Goal: Task Accomplishment & Management: Complete application form

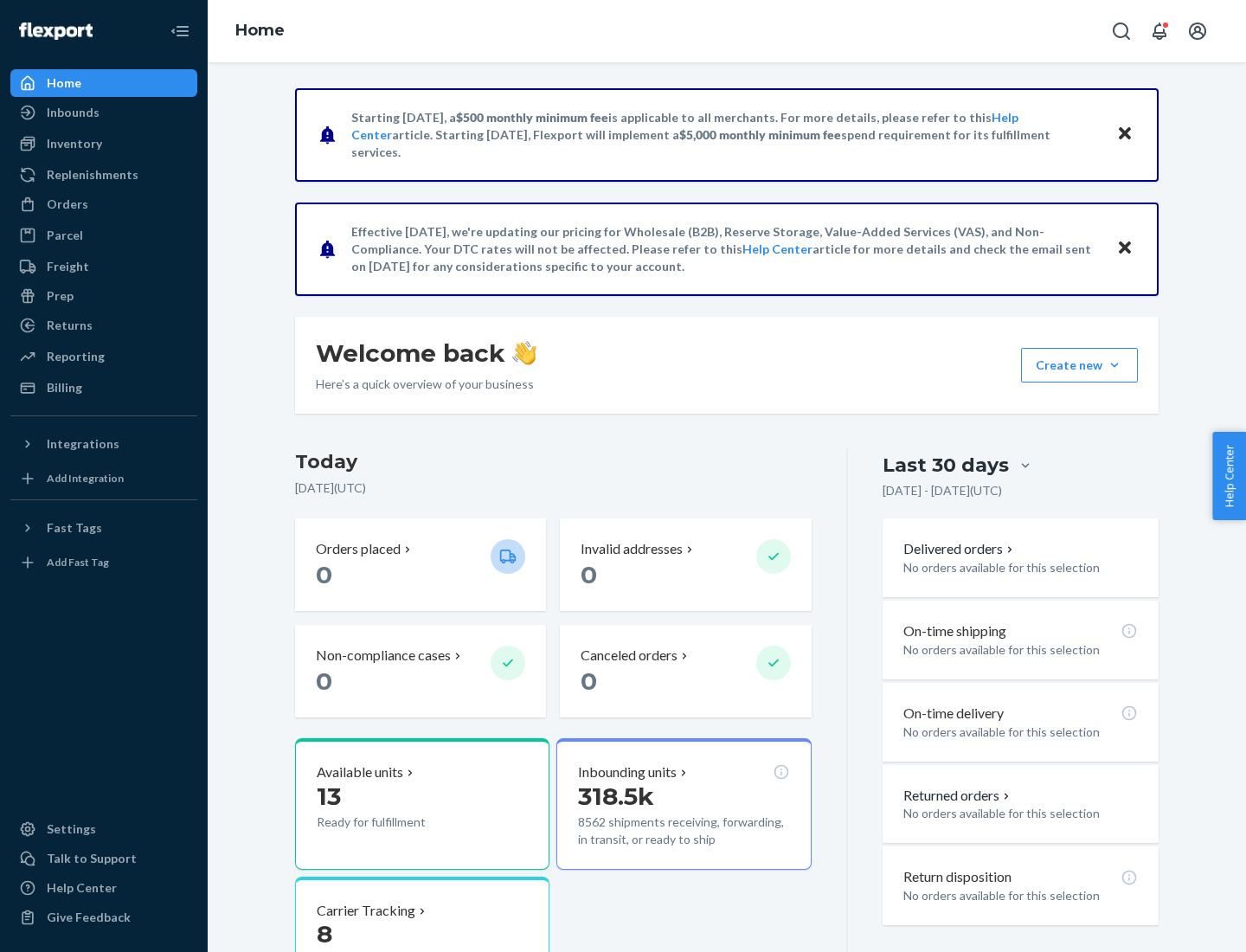
click at [1115, 365] on button "Create new Create new inbound Create new order Create new product" at bounding box center [1079, 365] width 117 height 35
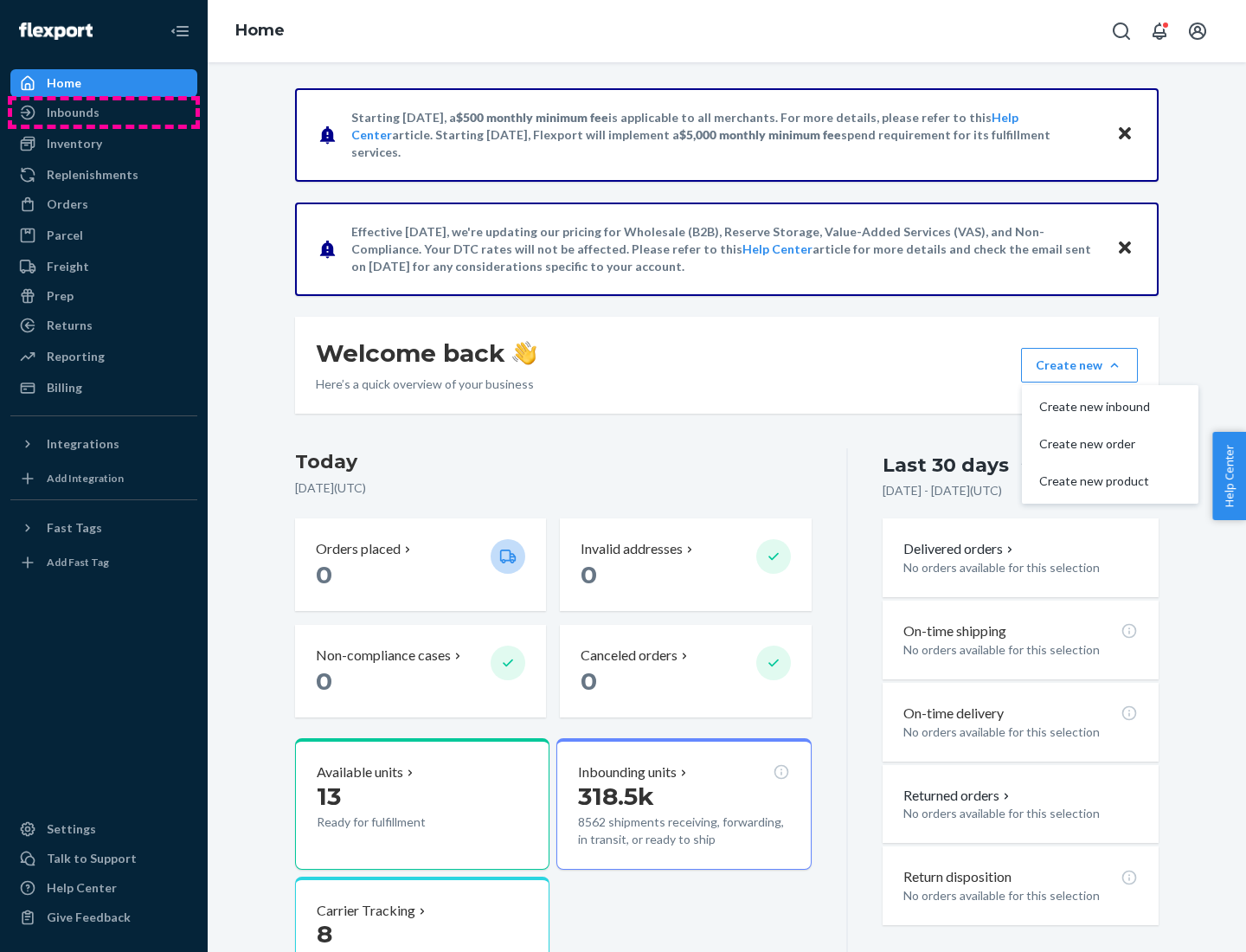
click at [104, 112] on div "Inbounds" at bounding box center [104, 112] width 183 height 24
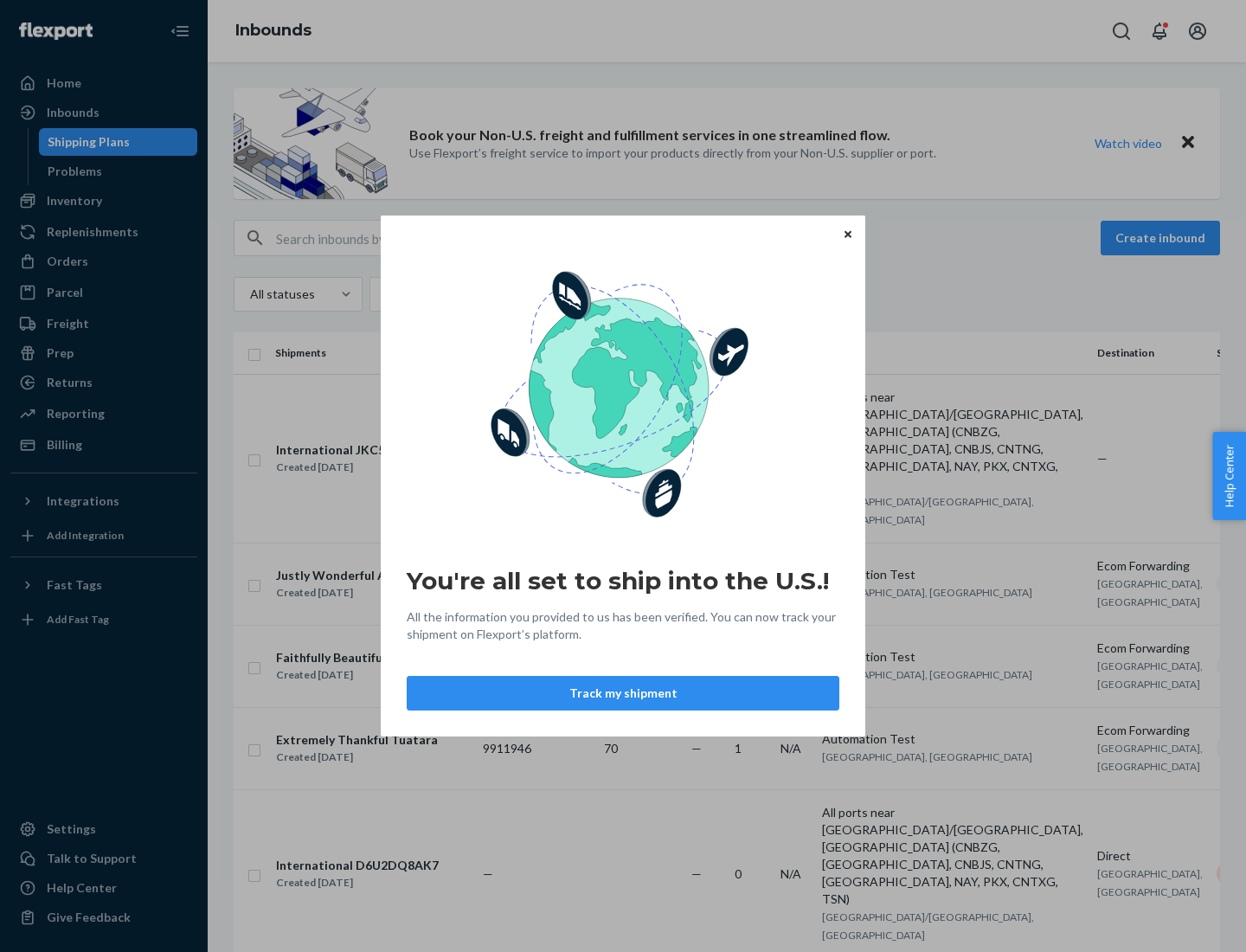
click at [104, 200] on div "You're all set to ship into the U.S.! All the information you provided to us ha…" at bounding box center [623, 476] width 1246 height 952
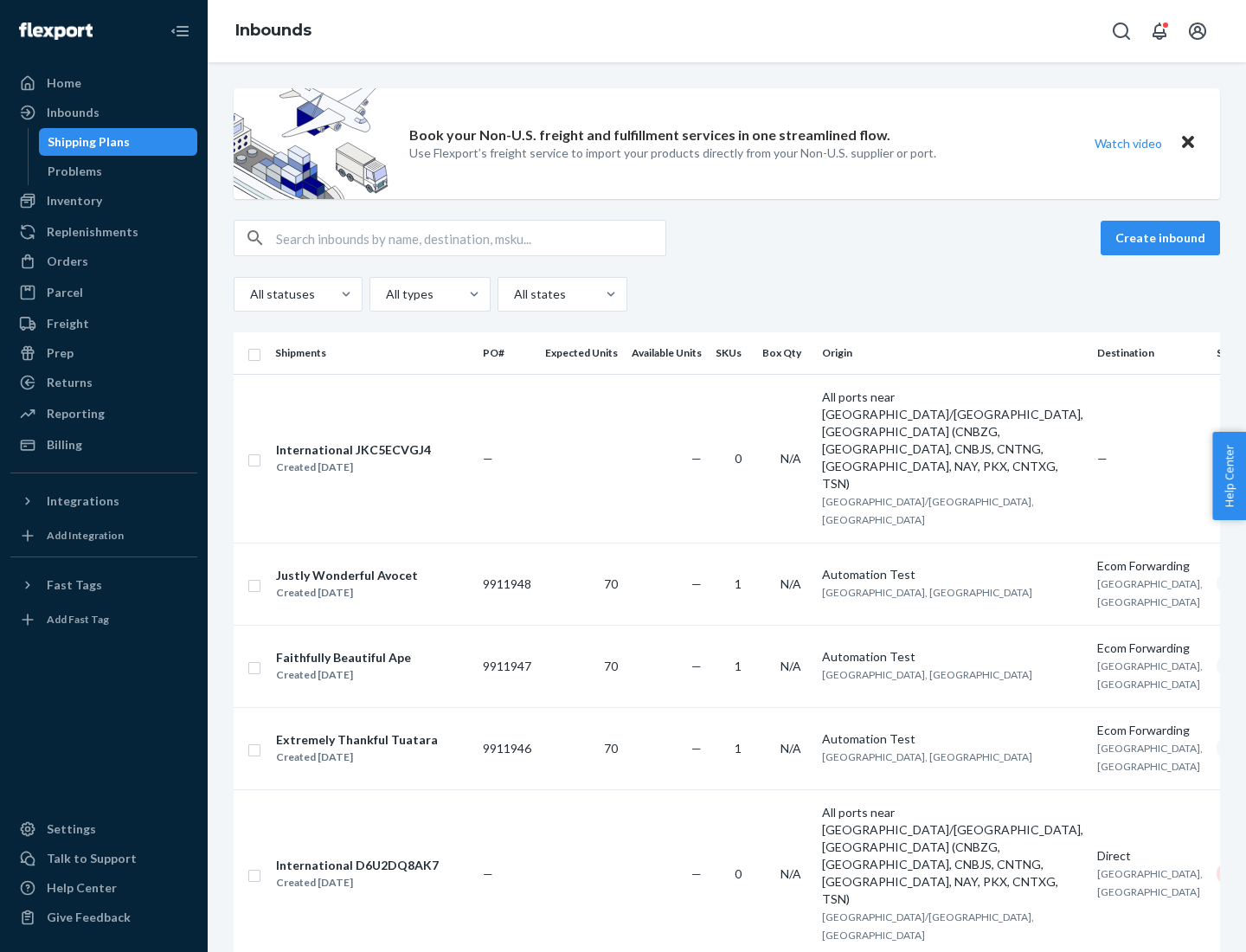
click at [727, 31] on div "Inbounds" at bounding box center [727, 31] width 1039 height 62
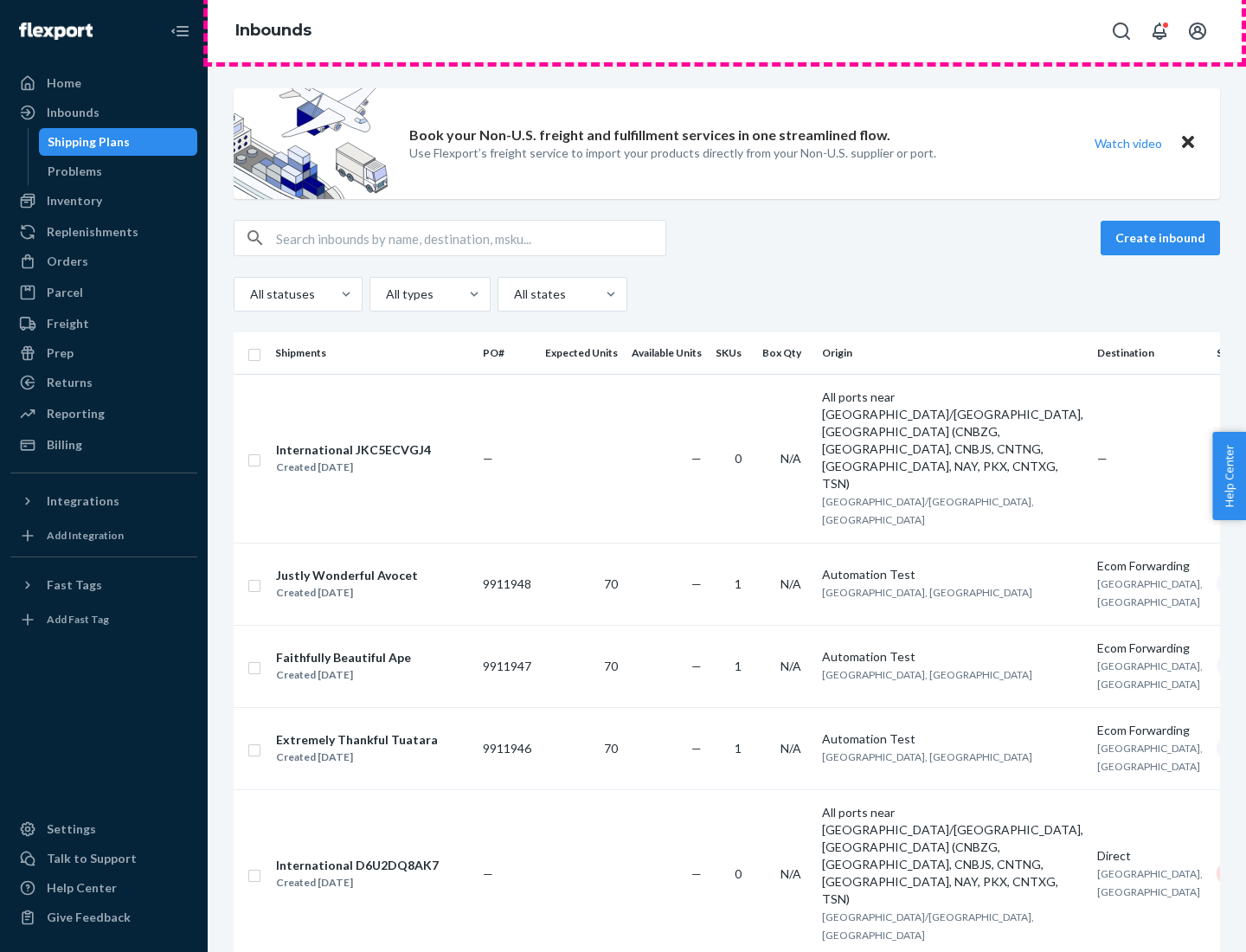
click at [727, 31] on div "Inbounds" at bounding box center [727, 31] width 1039 height 62
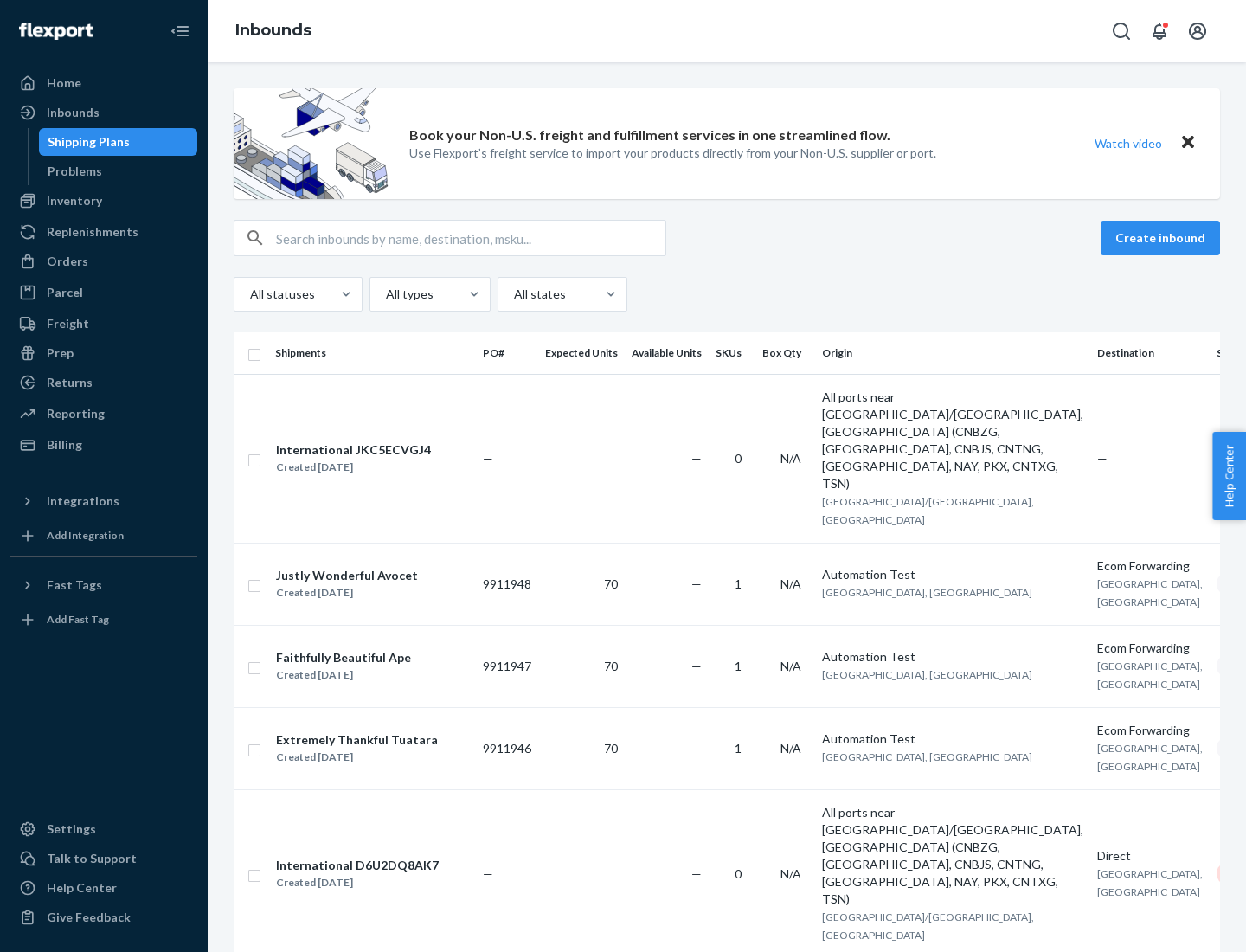
click at [727, 294] on div "All statuses All types All states" at bounding box center [727, 294] width 986 height 35
click at [85, 142] on div "Shipping Plans" at bounding box center [88, 142] width 82 height 17
click at [1164, 238] on button "Create inbound" at bounding box center [1160, 238] width 119 height 35
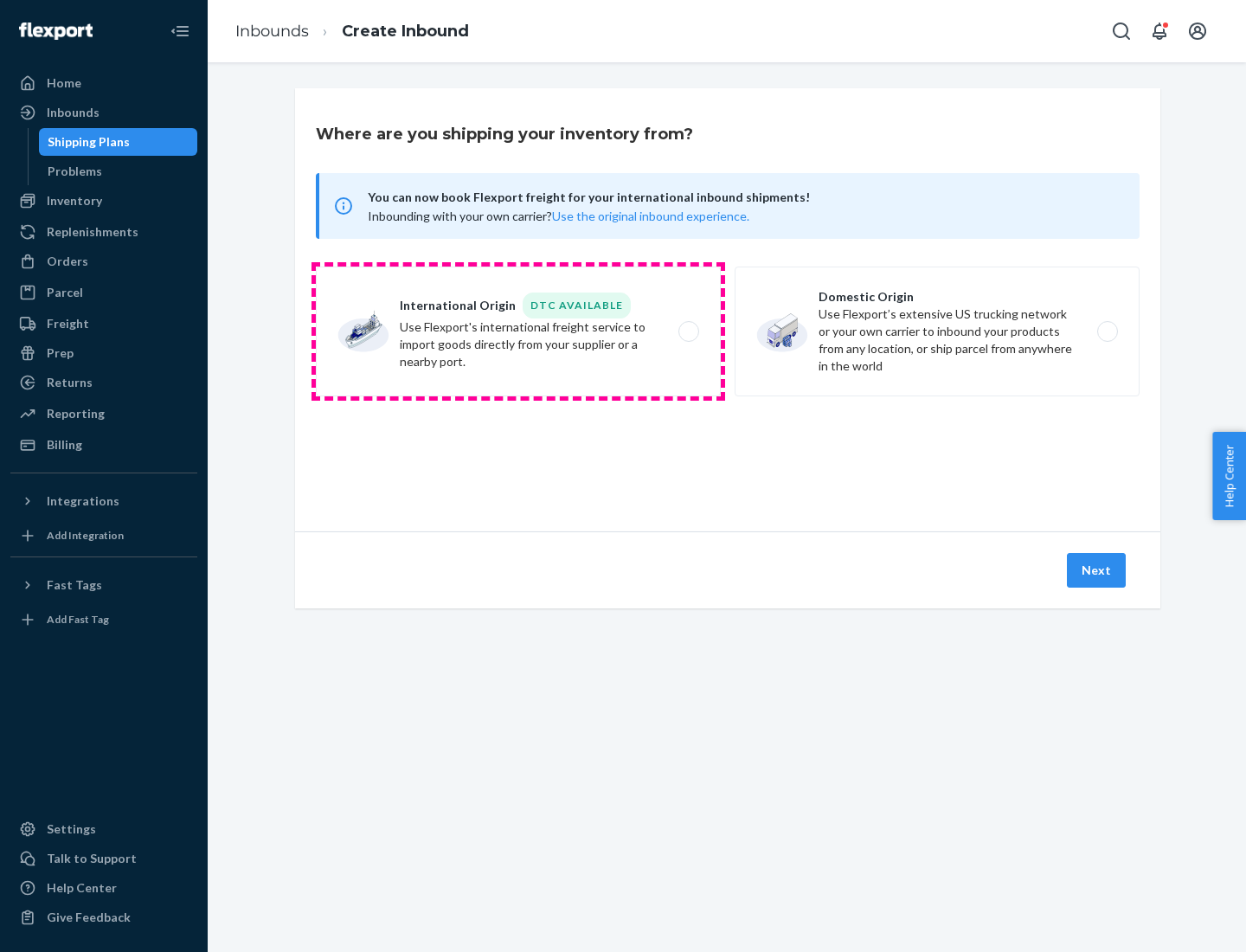
click at [518, 331] on label "International Origin DTC Available Use Flexport's international freight service…" at bounding box center [518, 331] width 405 height 130
click at [688, 331] on input "International Origin DTC Available Use Flexport's international freight service…" at bounding box center [694, 332] width 12 height 12
radio input "true"
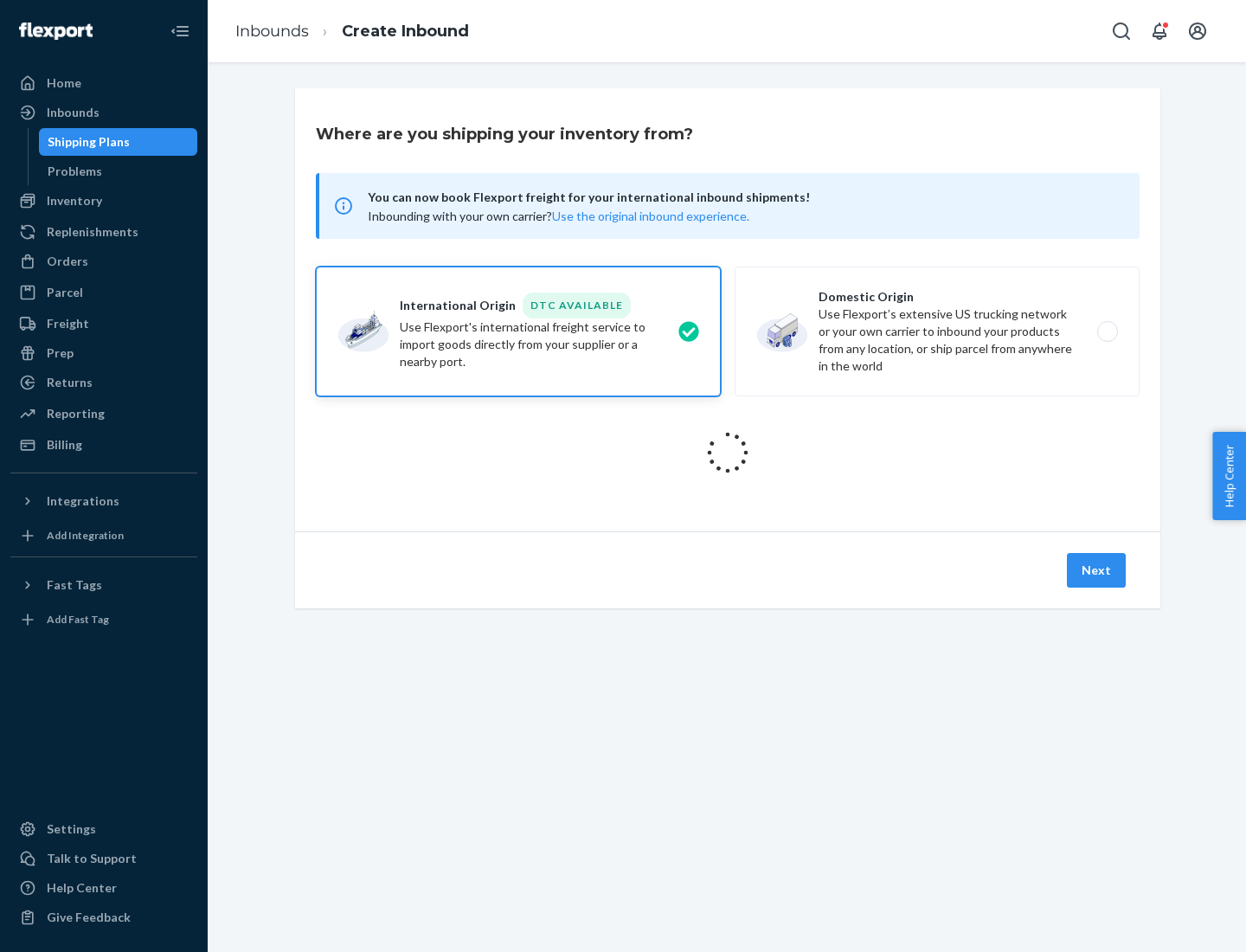
click at [728, 452] on icon at bounding box center [728, 452] width 48 height 48
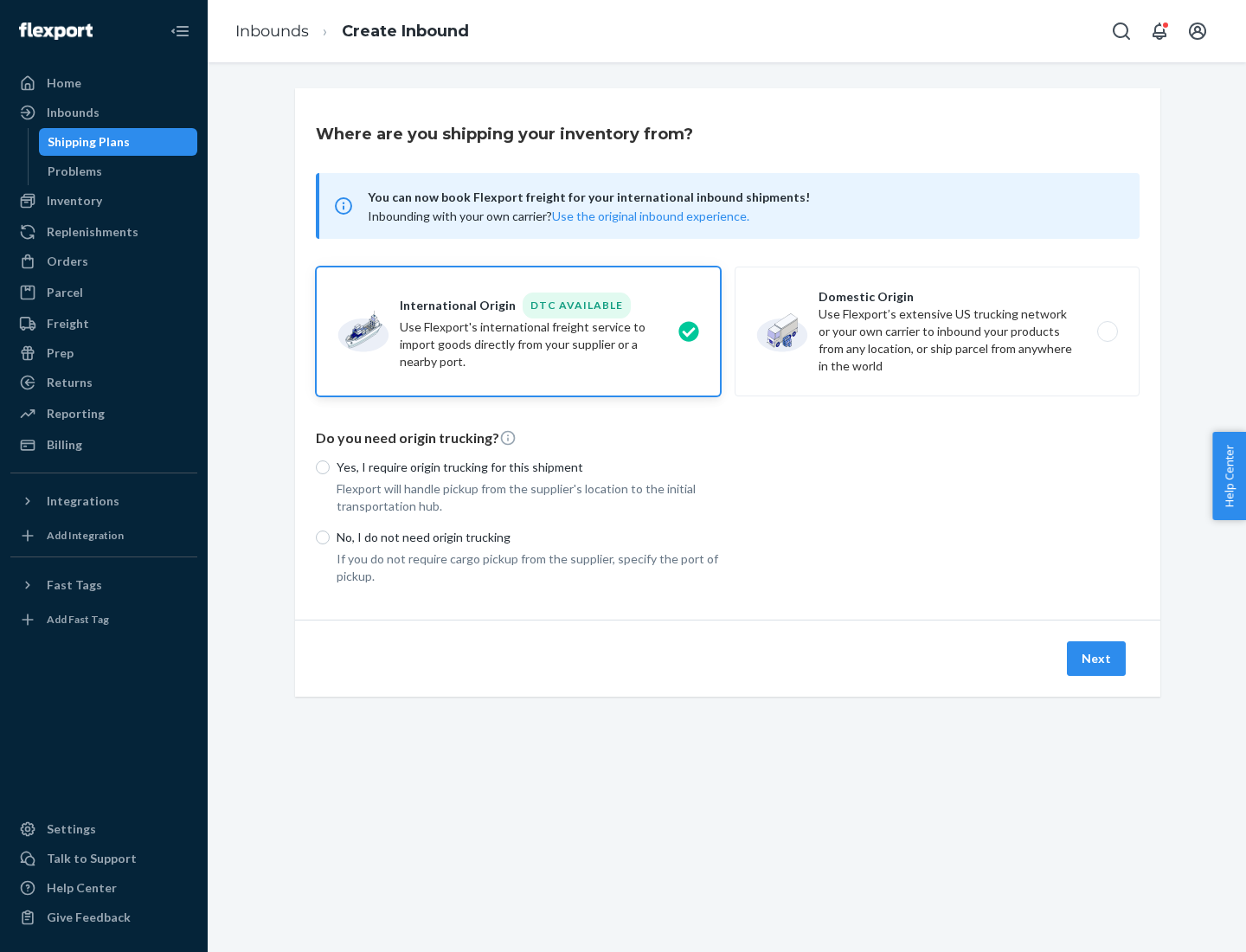
click at [529, 467] on p "Yes, I require origin trucking for this shipment" at bounding box center [529, 467] width 385 height 17
click at [329, 467] on input "Yes, I require origin trucking for this shipment" at bounding box center [323, 467] width 14 height 14
radio input "true"
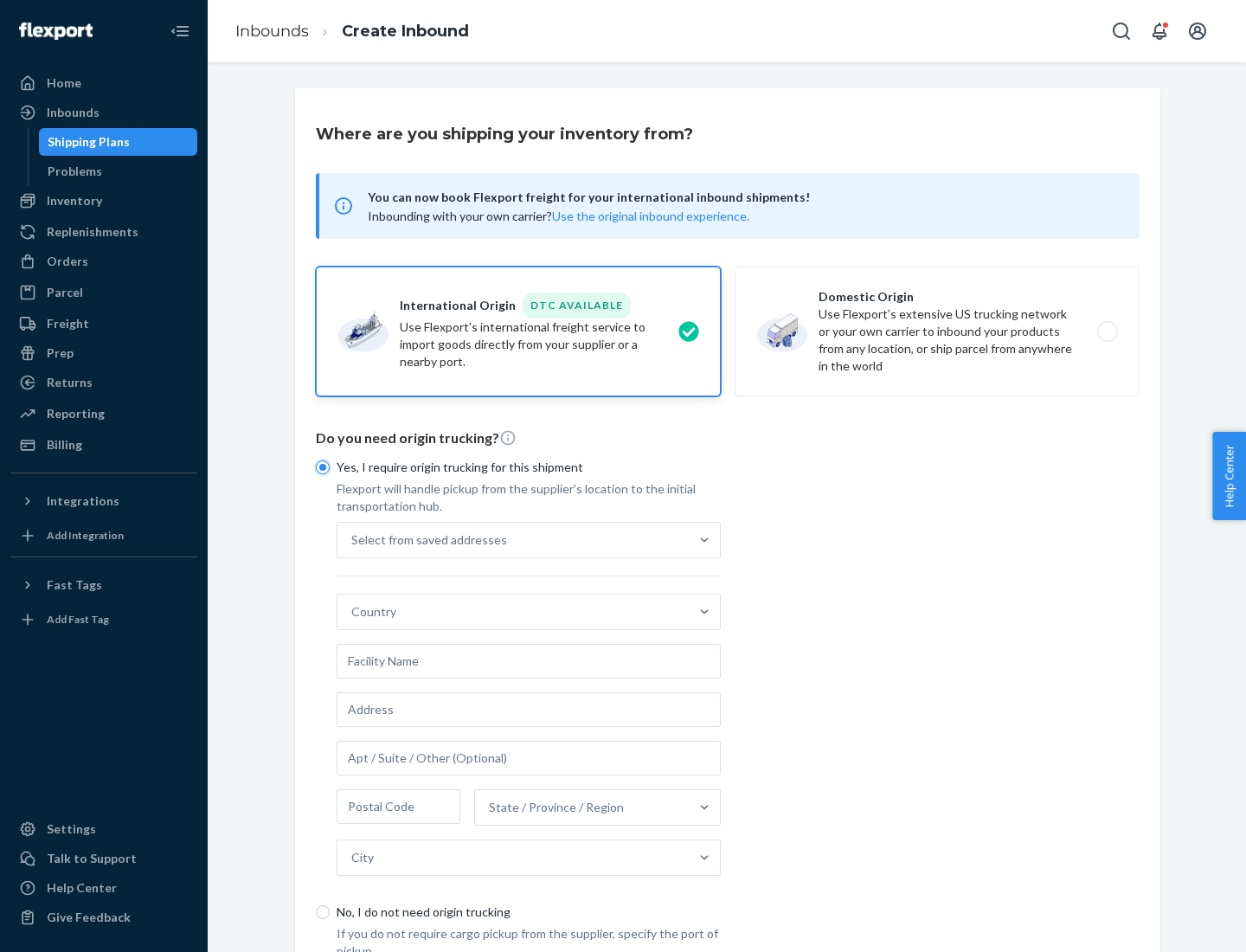
scroll to position [33, 0]
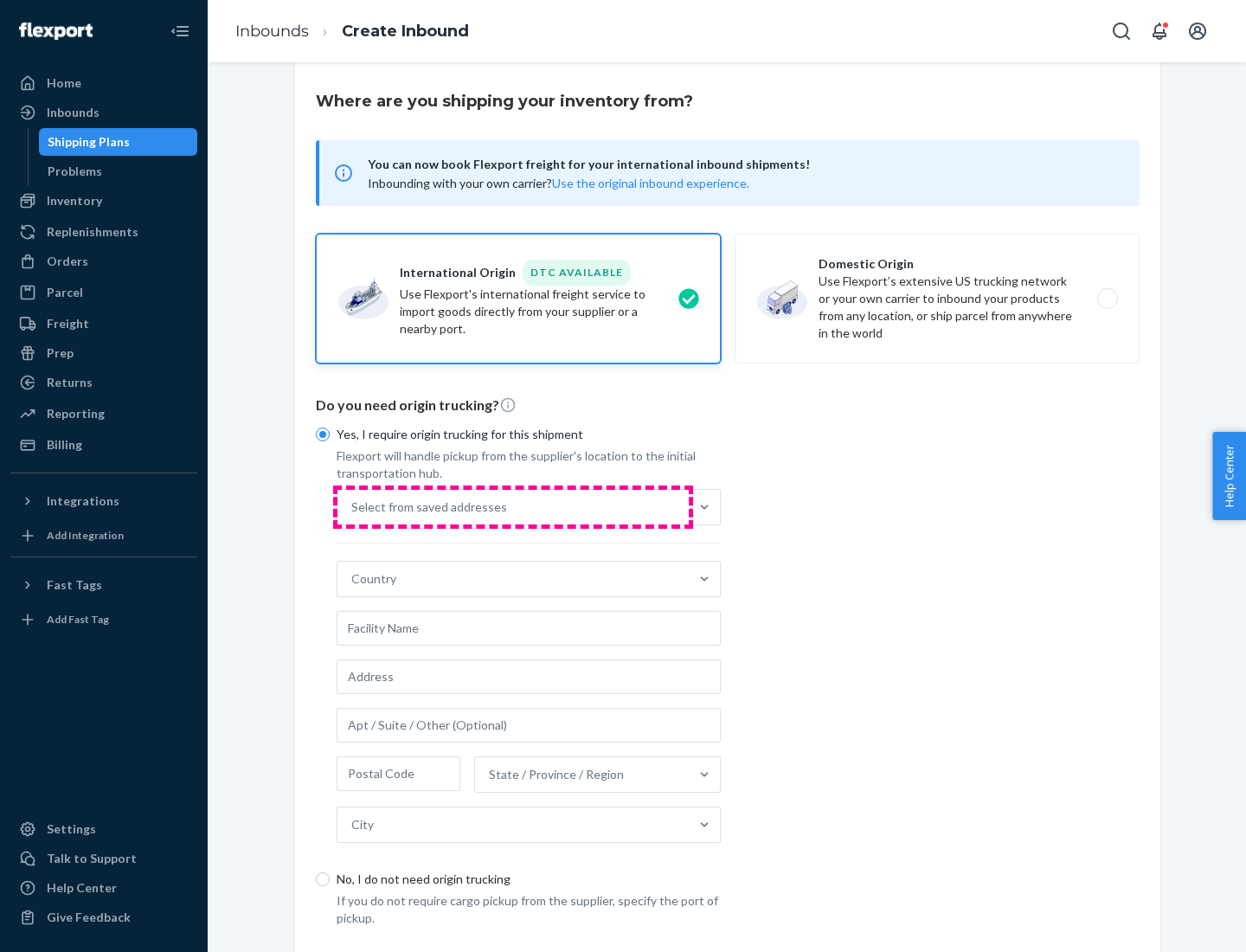
click at [514, 507] on div "Select from saved addresses" at bounding box center [513, 507] width 352 height 35
click at [353, 507] on input "Select from saved addresses" at bounding box center [353, 507] width 2 height 17
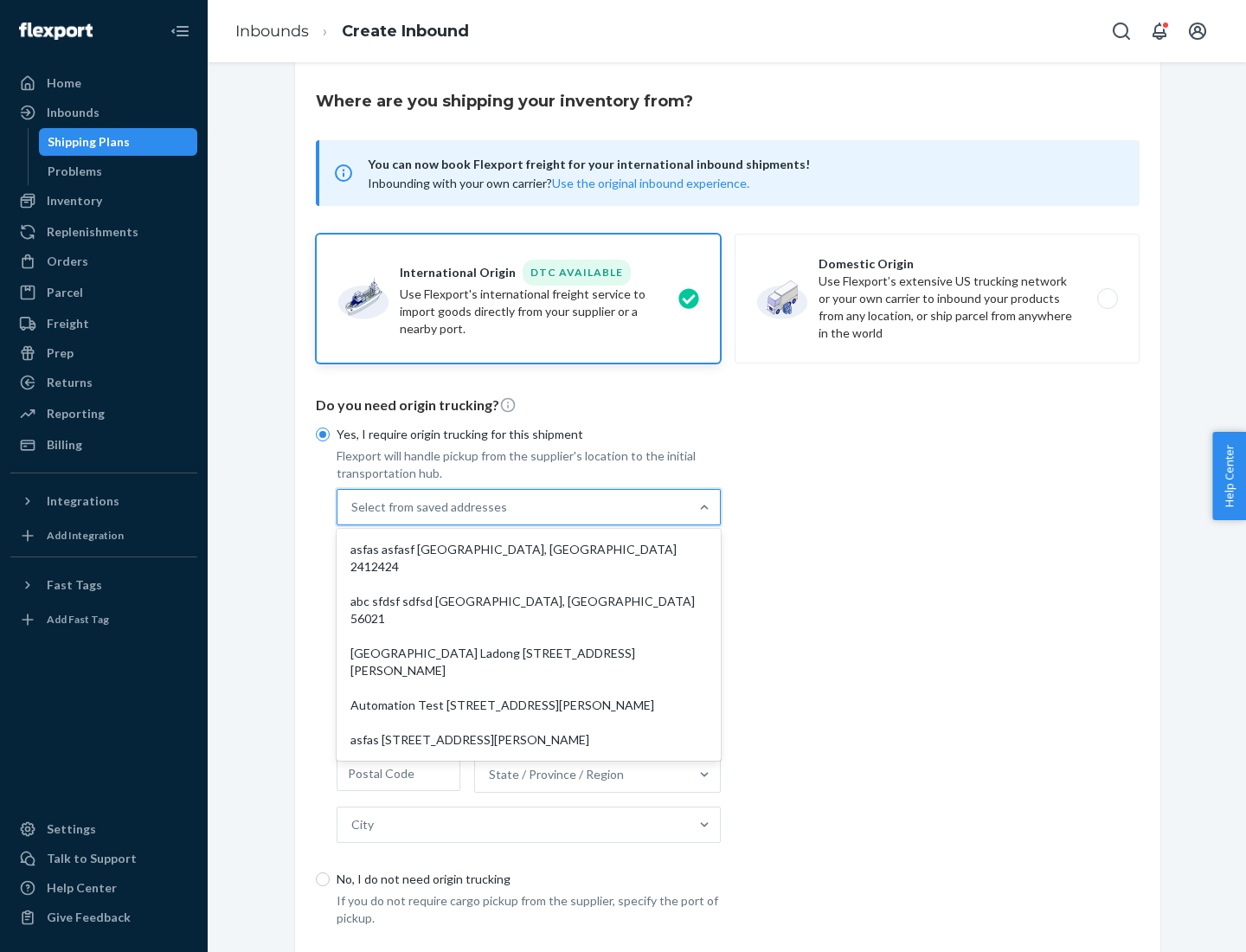
scroll to position [76, 0]
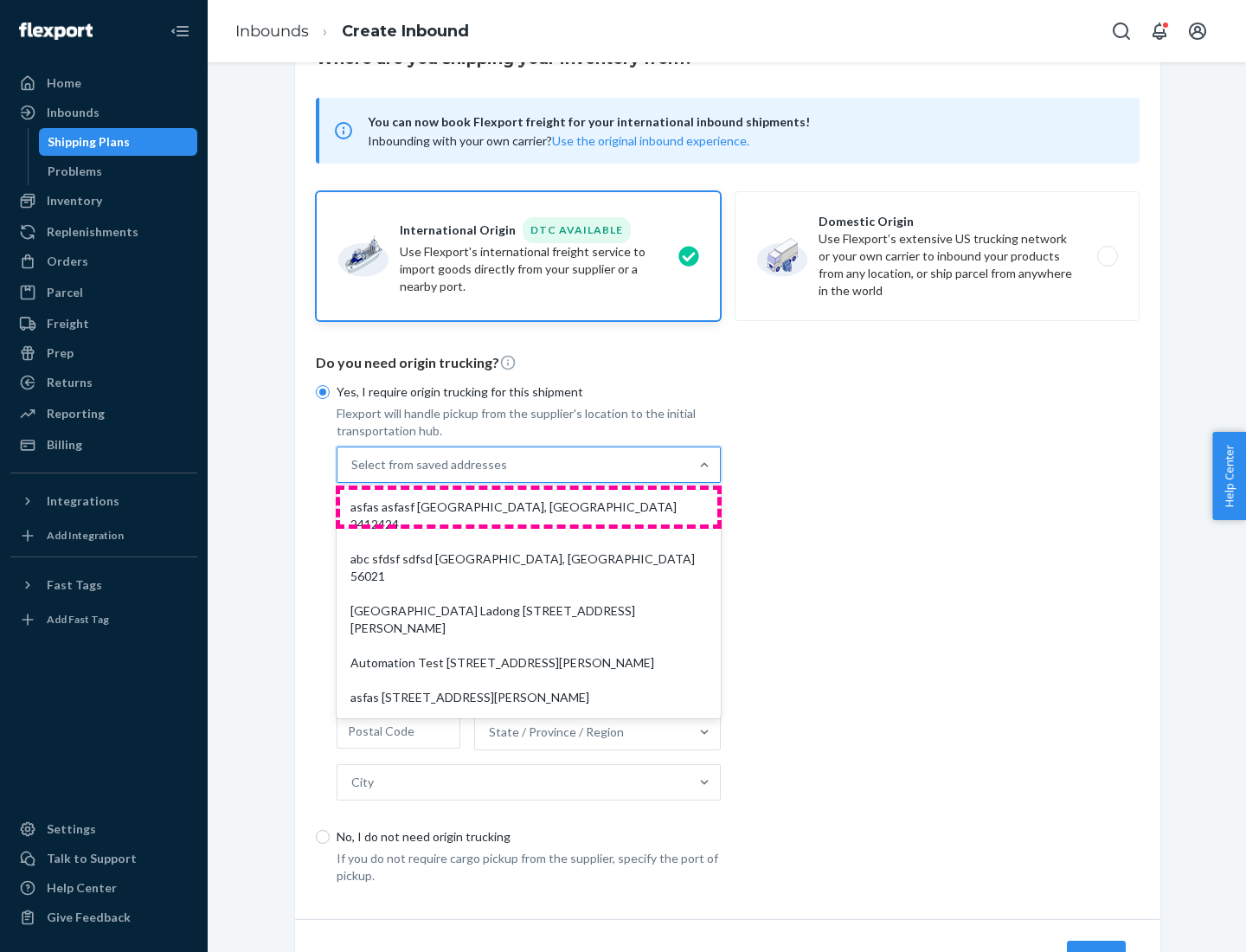
click at [529, 507] on div "asfas asfasf [GEOGRAPHIC_DATA], [GEOGRAPHIC_DATA] 2412424" at bounding box center [529, 516] width 378 height 52
click at [353, 474] on input "option asfas asfasf [GEOGRAPHIC_DATA], [GEOGRAPHIC_DATA] 2412424 focused, 1 of …" at bounding box center [353, 465] width 2 height 17
type input "asfas"
type input "asfasf"
type input "2412424"
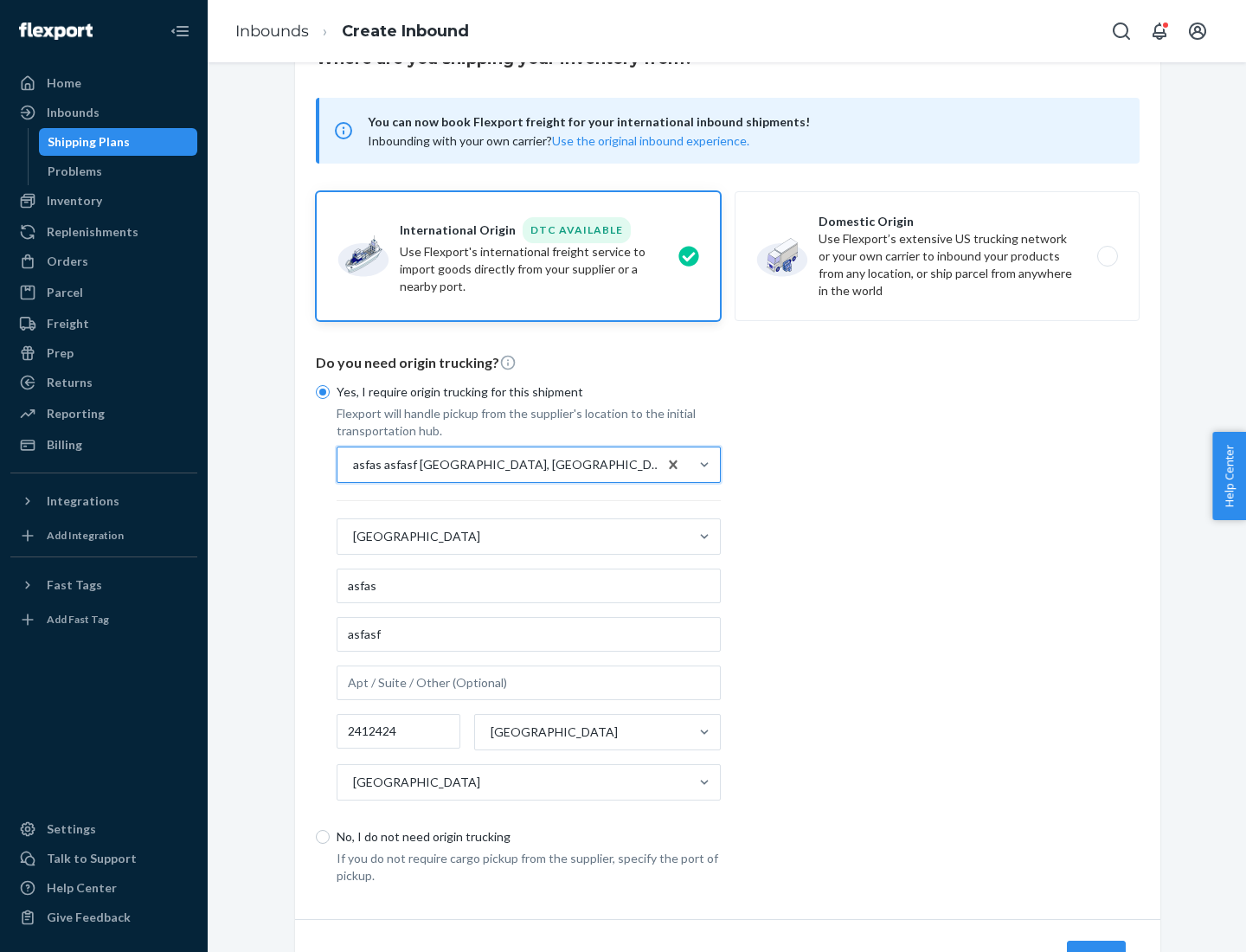
scroll to position [161, 0]
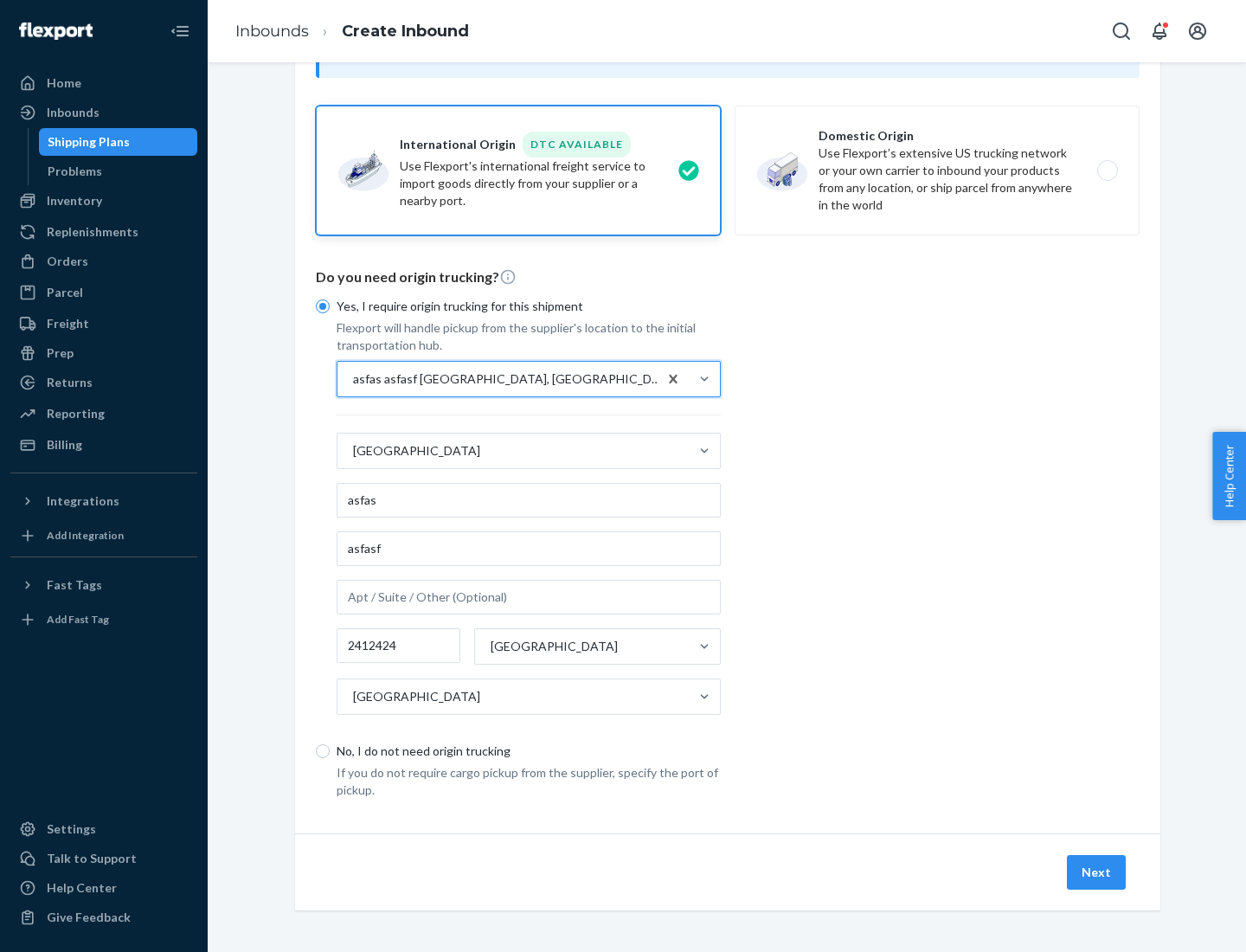
click at [1098, 872] on button "Next" at bounding box center [1097, 873] width 59 height 35
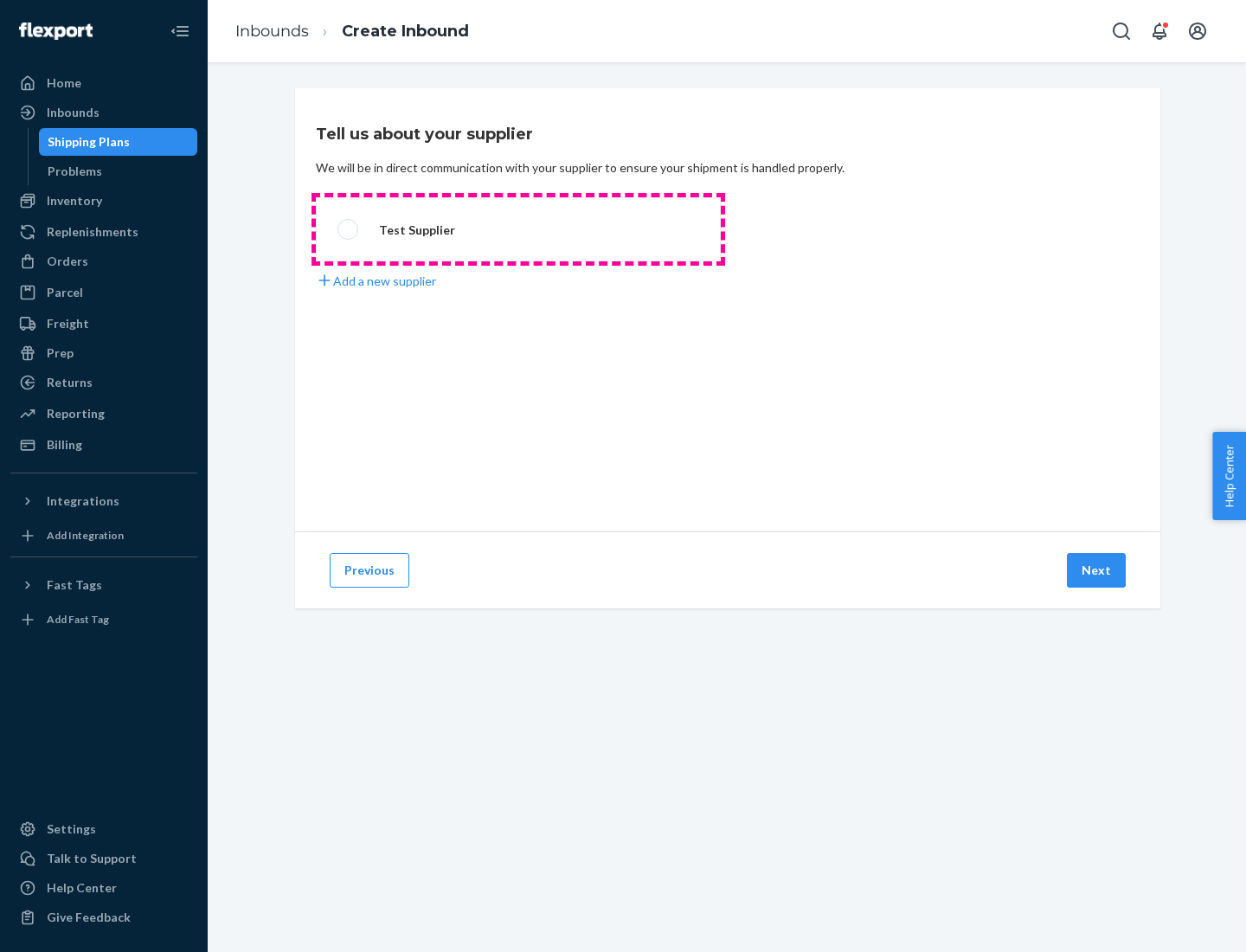
click at [518, 230] on label "Test Supplier" at bounding box center [518, 230] width 405 height 64
click at [349, 230] on input "Test Supplier" at bounding box center [343, 230] width 12 height 12
radio input "true"
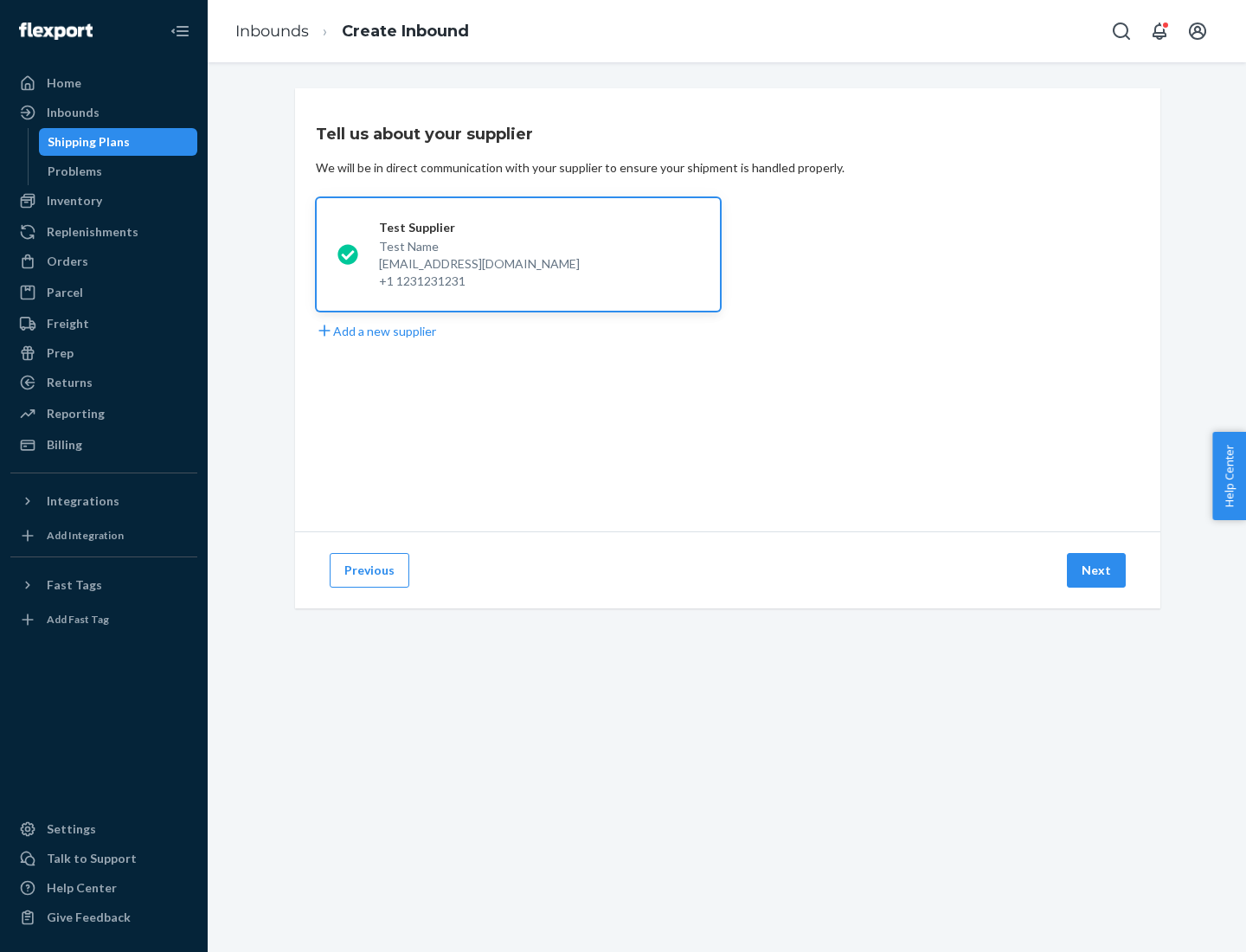
click at [1098, 570] on button "Next" at bounding box center [1097, 570] width 59 height 35
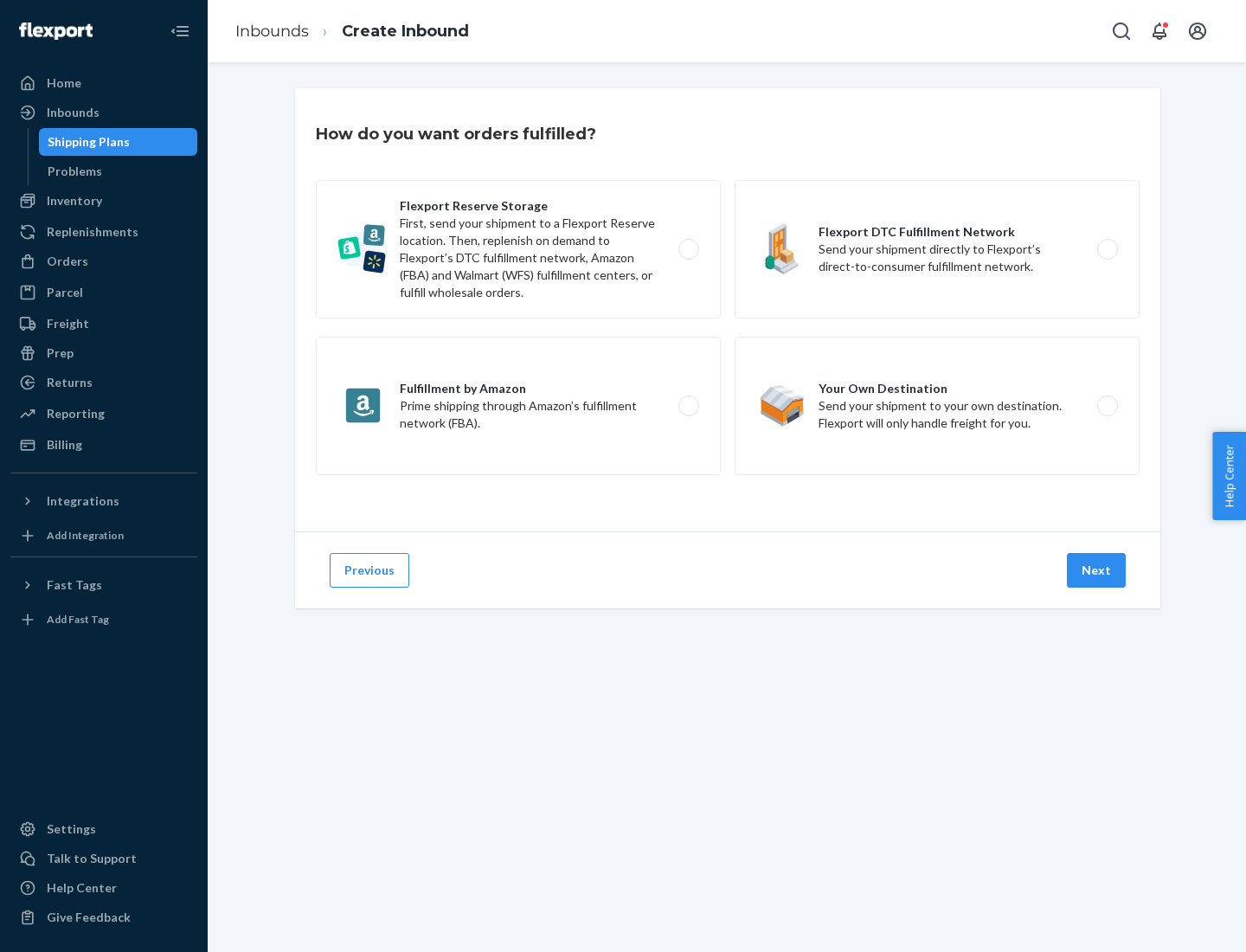
click at [518, 406] on label "Fulfillment by Amazon Prime shipping through Amazon’s fulfillment network (FBA)." at bounding box center [518, 406] width 405 height 138
click at [688, 406] on input "Fulfillment by Amazon Prime shipping through Amazon’s fulfillment network (FBA)." at bounding box center [694, 407] width 12 height 12
radio input "true"
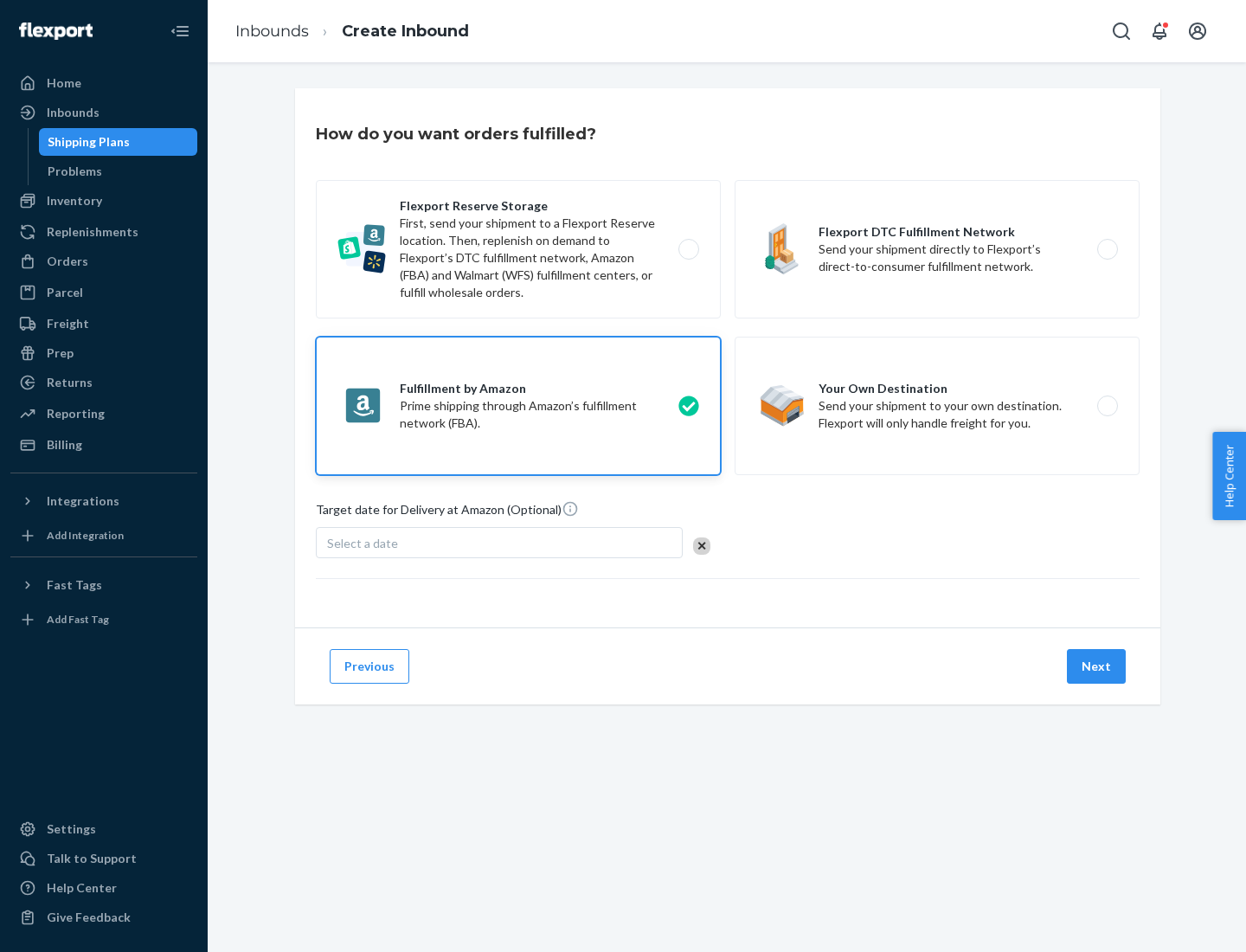
click at [1098, 666] on button "Next" at bounding box center [1097, 666] width 59 height 35
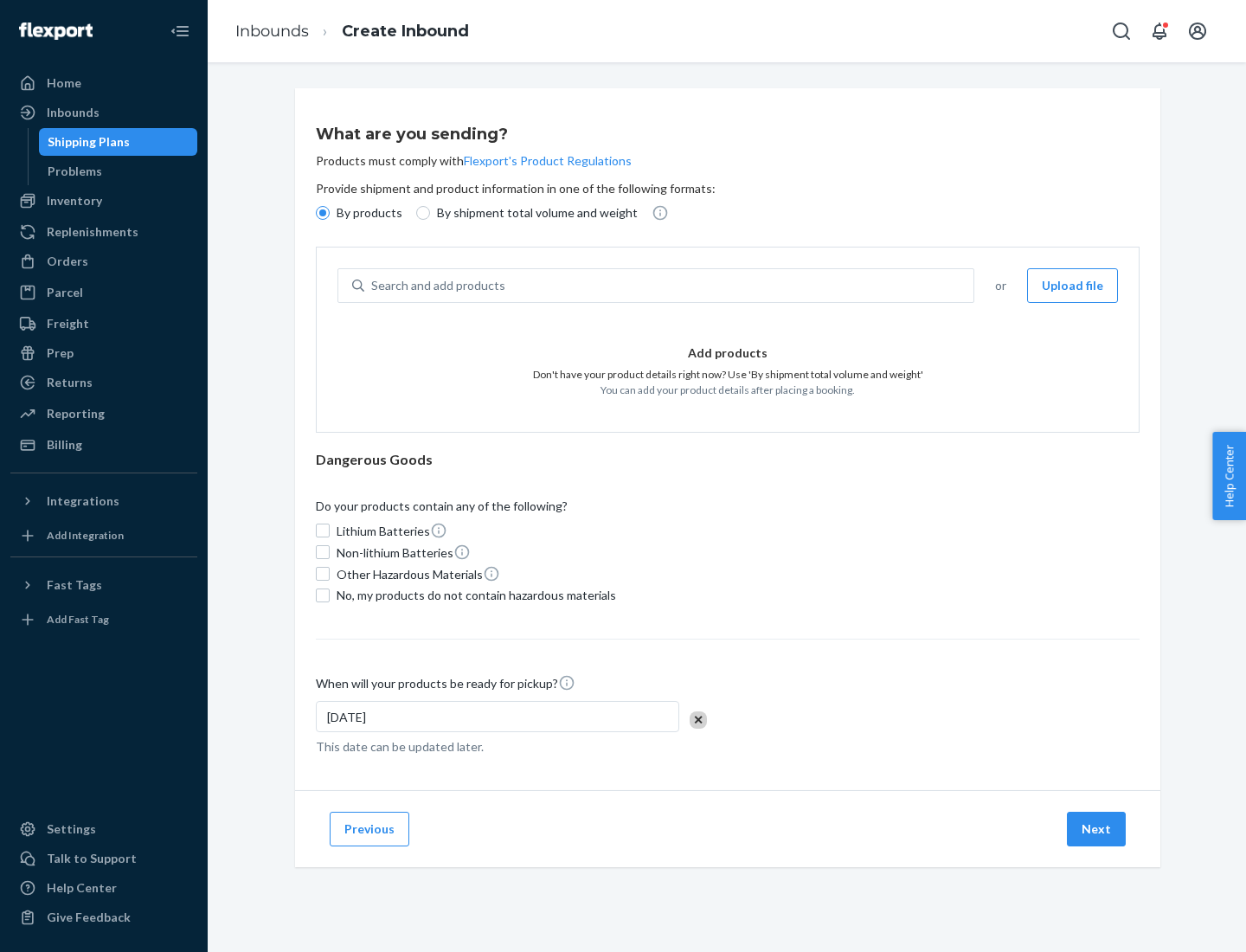
click at [532, 213] on p "By shipment total volume and weight" at bounding box center [537, 213] width 201 height 17
click at [430, 213] on input "By shipment total volume and weight" at bounding box center [423, 213] width 14 height 14
radio input "true"
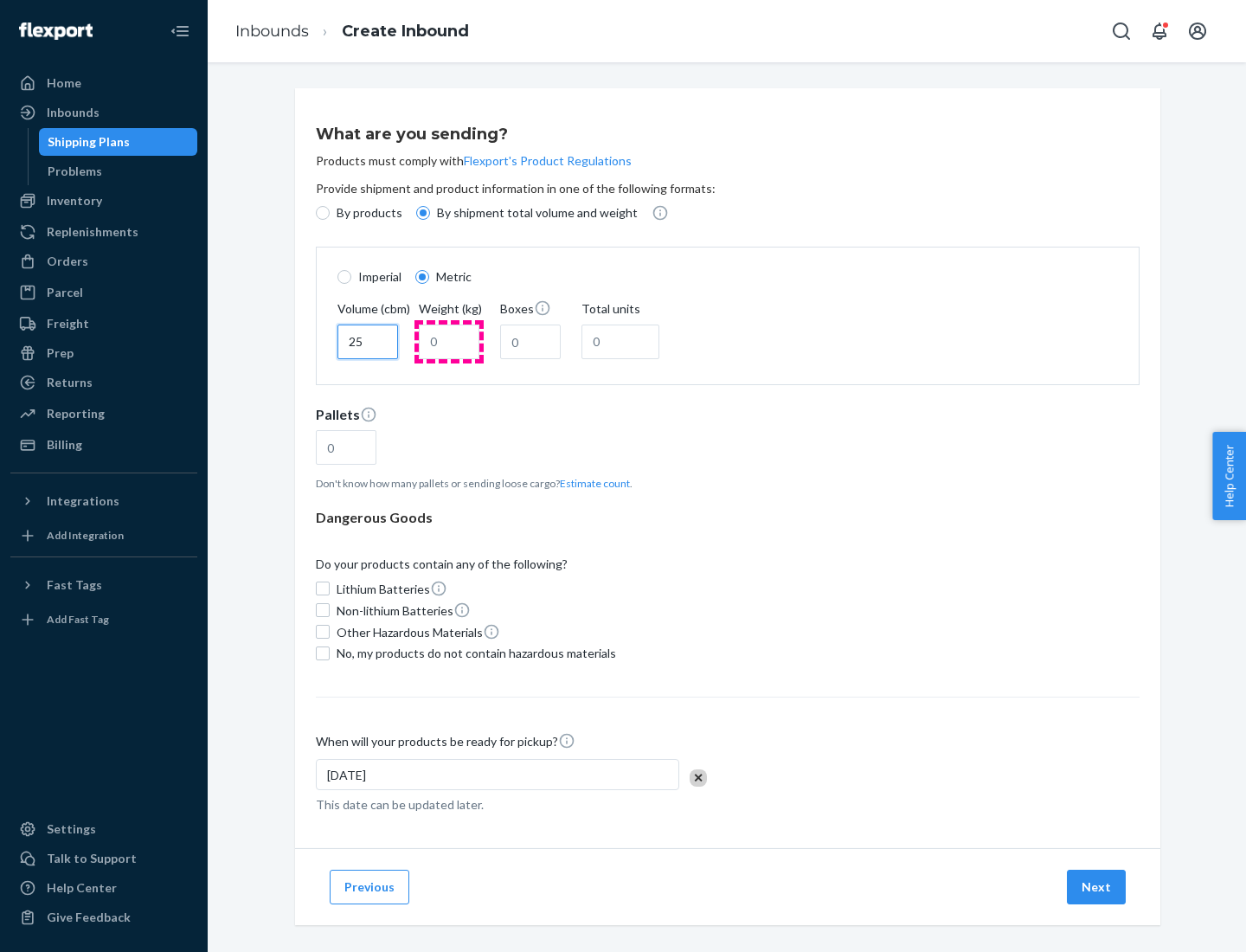
type input "25"
type input "100"
type input "50"
type input "500"
click at [591, 483] on button "Estimate count" at bounding box center [595, 482] width 70 height 15
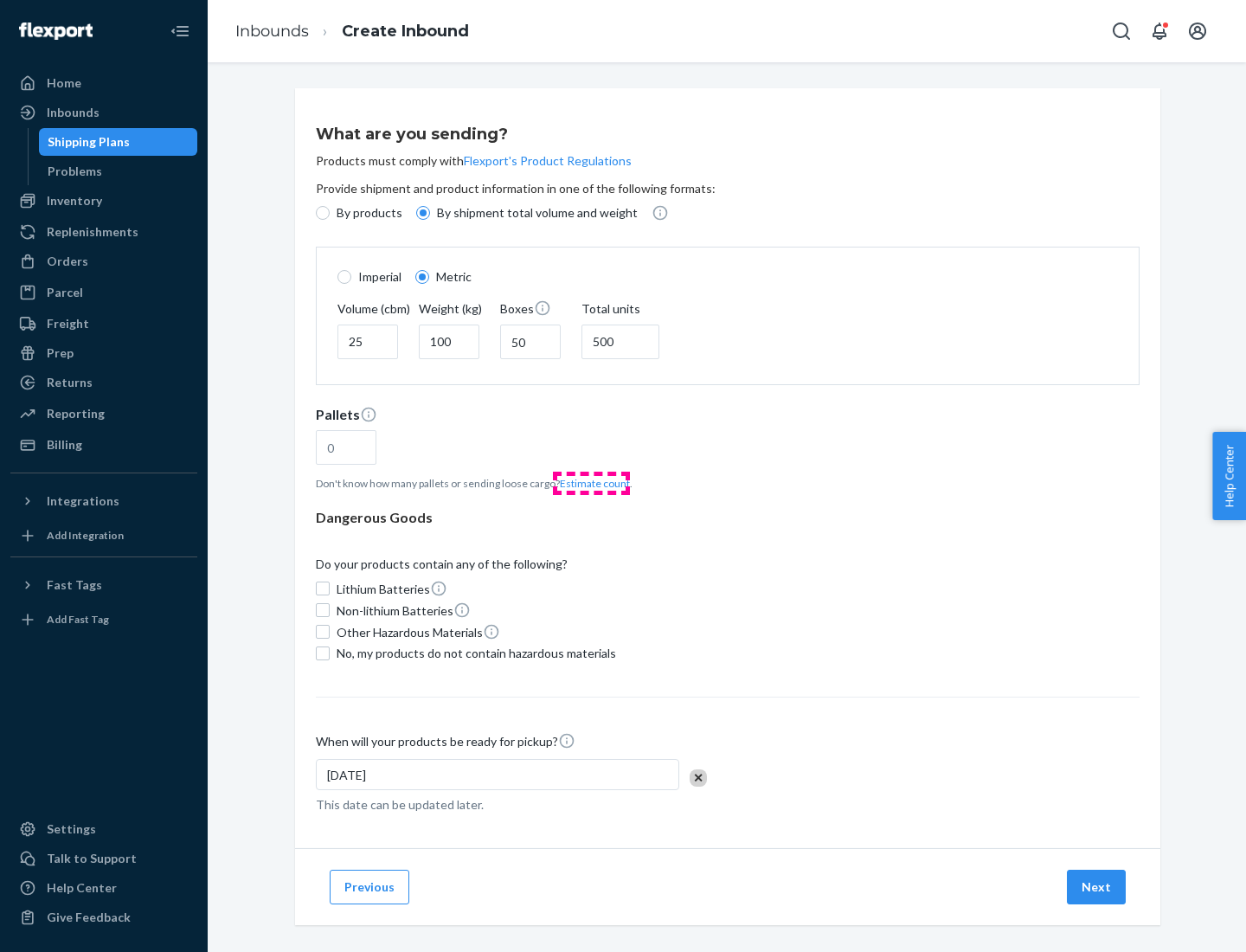
type input "16"
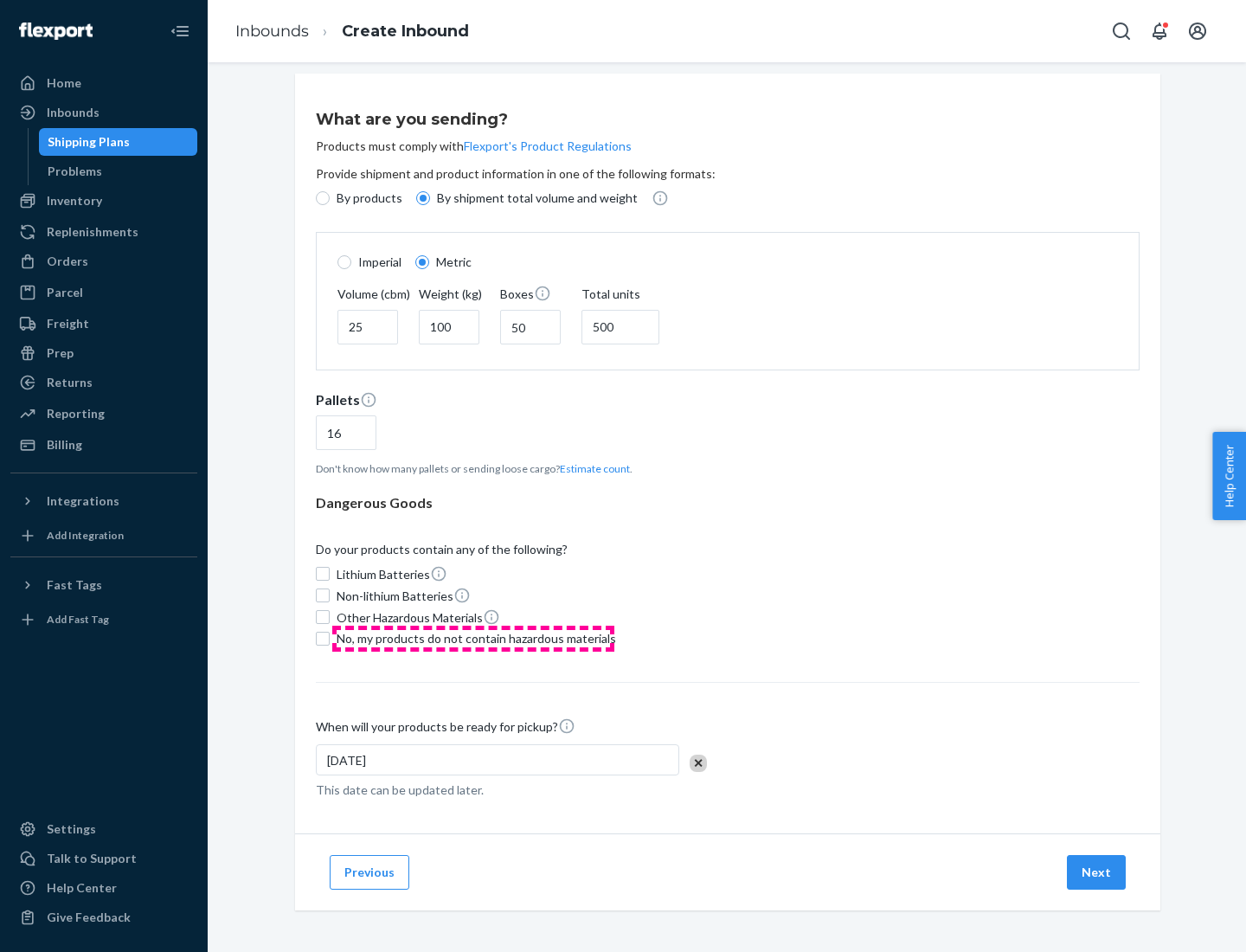
click at [474, 637] on span "No, my products do not contain hazardous materials" at bounding box center [477, 638] width 280 height 17
click at [329, 637] on input "No, my products do not contain hazardous materials" at bounding box center [323, 638] width 14 height 14
checkbox input "true"
click at [1098, 872] on button "Next" at bounding box center [1097, 873] width 59 height 35
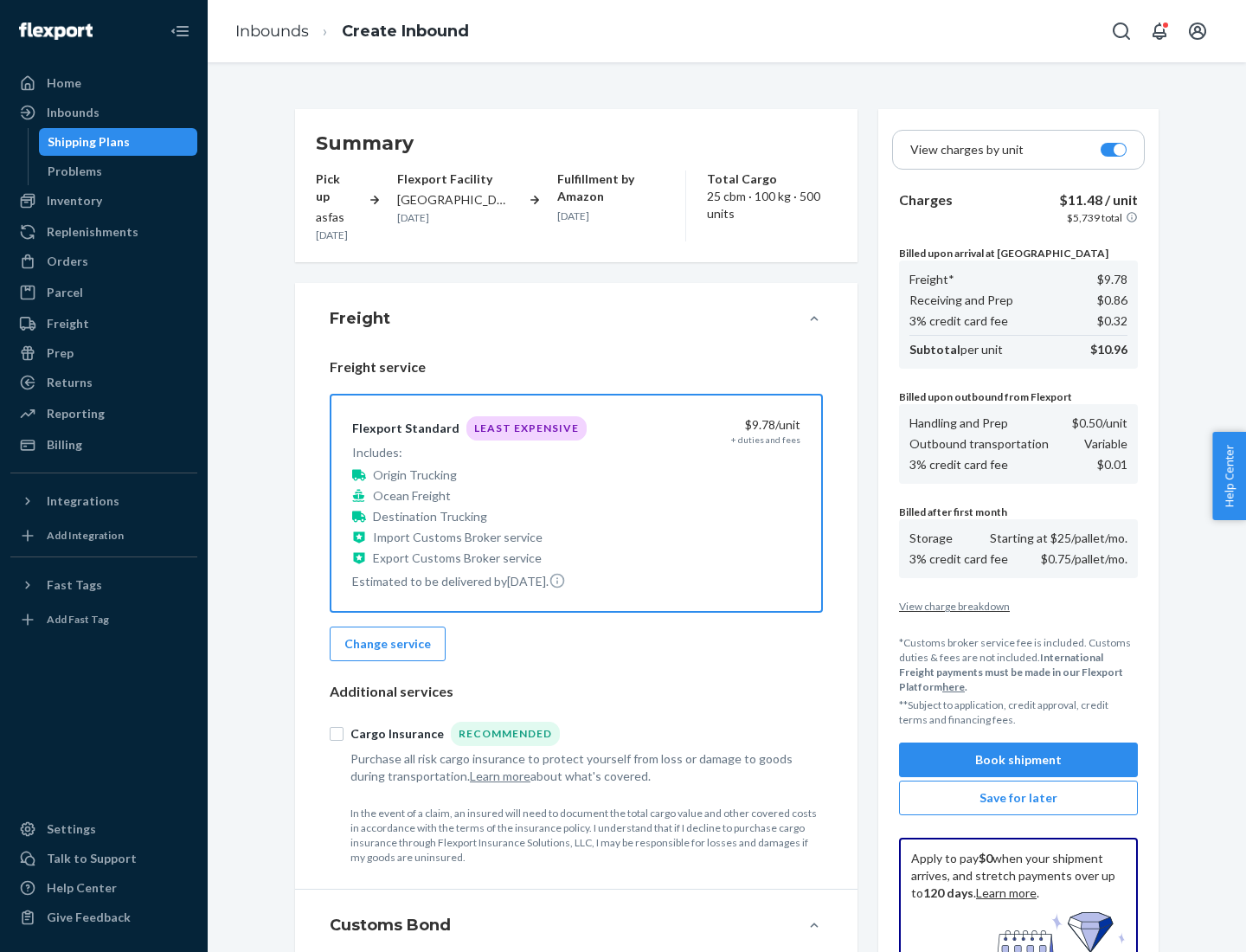
scroll to position [253, 0]
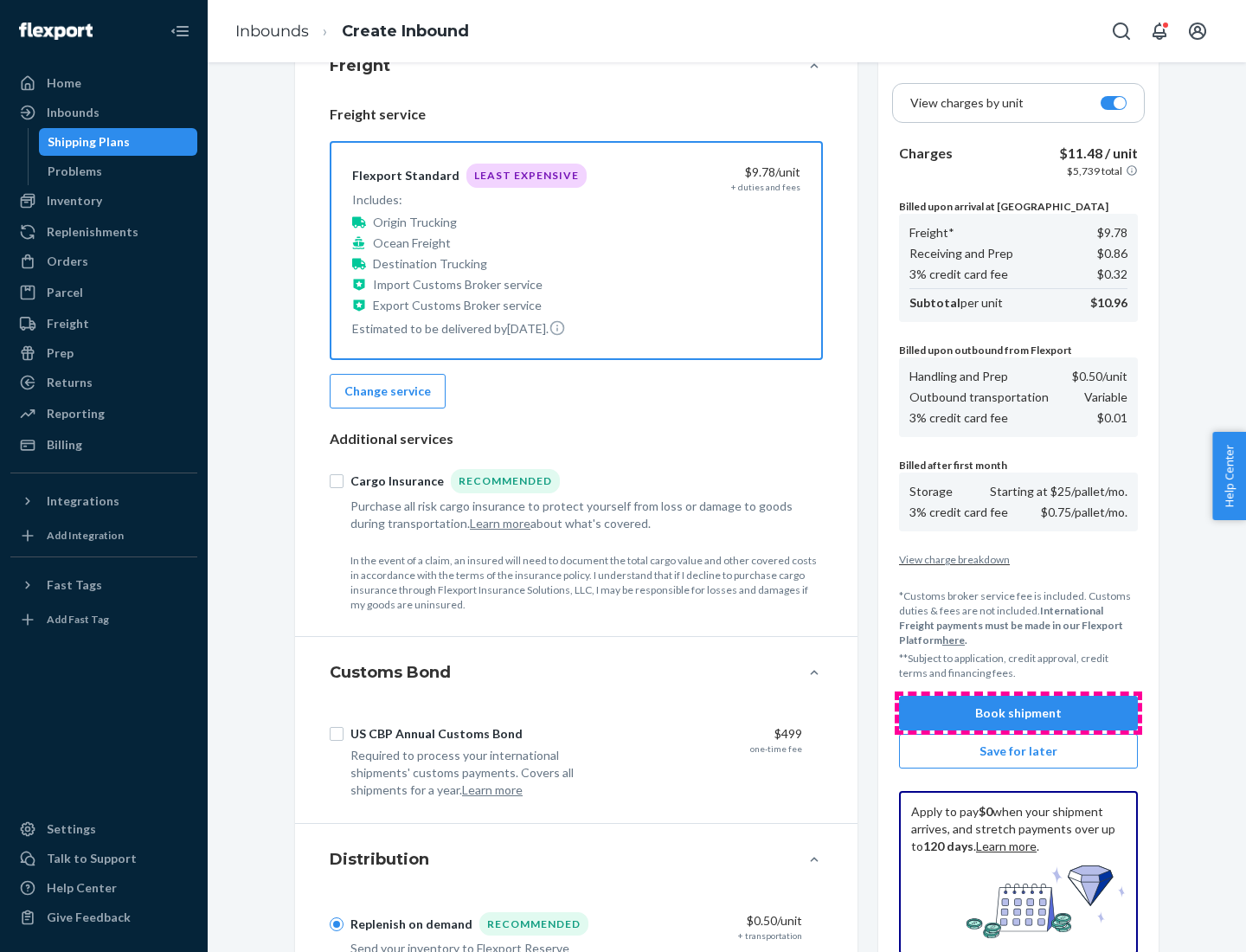
click at [1019, 713] on button "Book shipment" at bounding box center [1018, 713] width 239 height 35
